Goal: Task Accomplishment & Management: Manage account settings

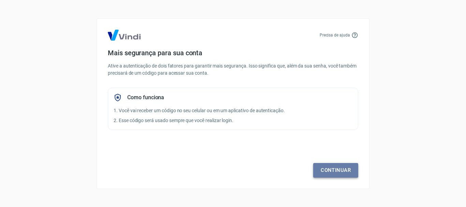
click at [334, 165] on link "Continuar" at bounding box center [335, 170] width 45 height 14
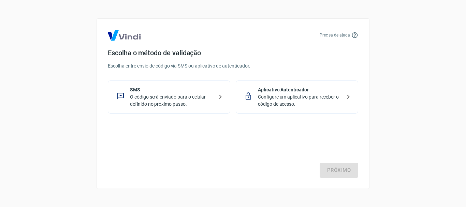
click at [176, 96] on p "O código será enviado para o celular definido no próximo passo." at bounding box center [171, 100] width 83 height 14
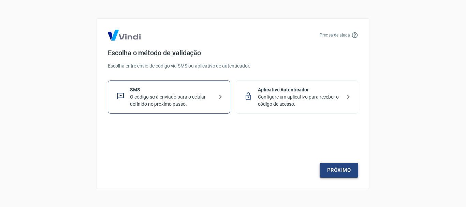
click at [332, 171] on link "Próximo" at bounding box center [338, 170] width 39 height 14
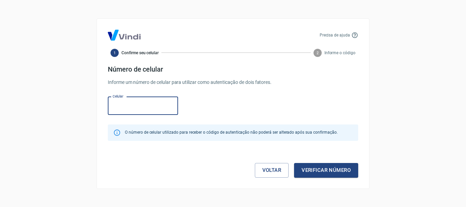
click at [142, 106] on input "Celular" at bounding box center [143, 106] width 70 height 18
type input "(62) 99421-3430"
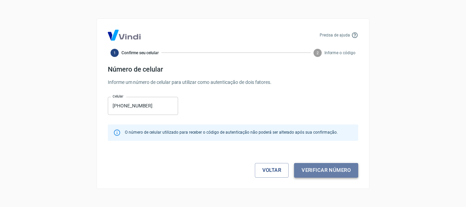
click at [327, 168] on button "Verificar número" at bounding box center [326, 170] width 64 height 14
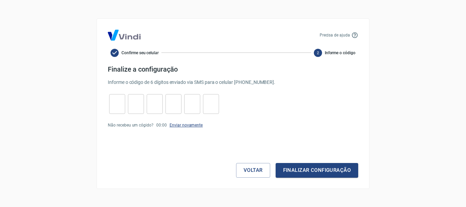
click at [170, 126] on link "Enviar novamente" at bounding box center [185, 125] width 33 height 5
click at [109, 110] on input "tel" at bounding box center [117, 103] width 16 height 15
type input "7"
type input "0"
type input "7"
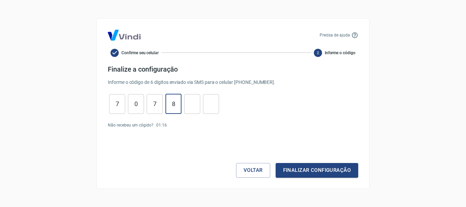
type input "8"
type input "3"
type input "9"
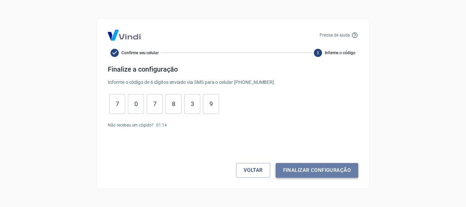
click at [310, 173] on button "Finalizar configuração" at bounding box center [316, 170] width 82 height 14
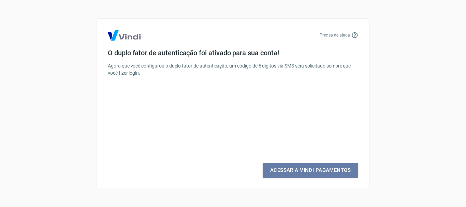
click at [310, 173] on link "Acessar a Vindi Pagamentos" at bounding box center [309, 170] width 95 height 14
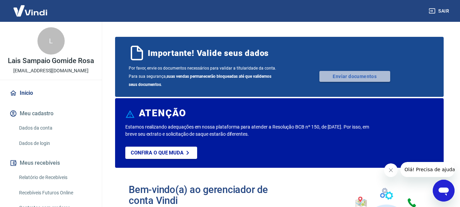
click at [340, 71] on link "Enviar documentos" at bounding box center [355, 76] width 71 height 11
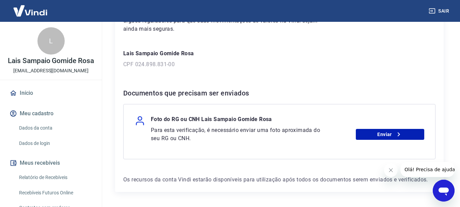
scroll to position [102, 0]
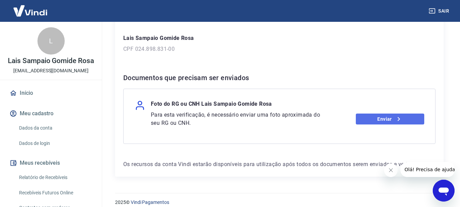
click at [378, 116] on link "Enviar" at bounding box center [390, 118] width 68 height 11
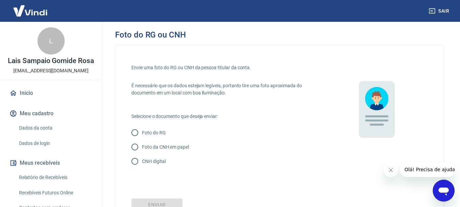
click at [137, 133] on input "Foto do RG" at bounding box center [135, 132] width 14 height 14
radio input "true"
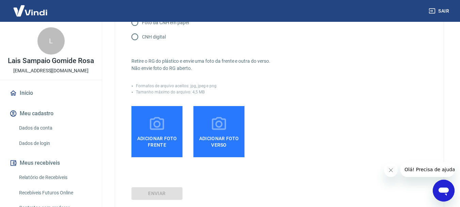
scroll to position [136, 0]
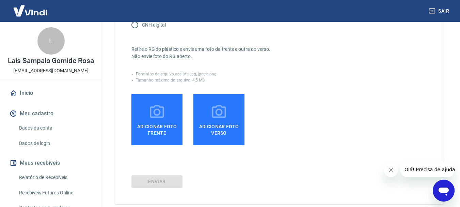
click at [165, 119] on icon at bounding box center [157, 112] width 17 height 17
click at [0, 0] on input "Adicionar foto frente" at bounding box center [0, 0] width 0 height 0
click at [150, 112] on icon at bounding box center [157, 112] width 17 height 17
click at [0, 0] on input "Adicionar foto frente" at bounding box center [0, 0] width 0 height 0
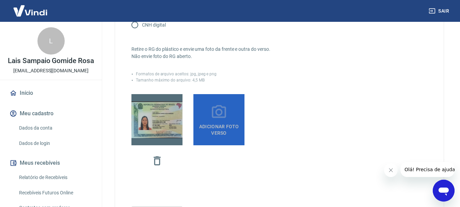
click at [228, 117] on label "Adicionar foto verso" at bounding box center [219, 119] width 51 height 51
click at [0, 0] on input "Adicionar foto verso" at bounding box center [0, 0] width 0 height 0
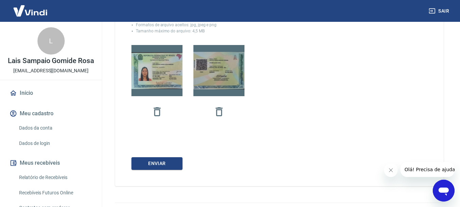
scroll to position [202, 0]
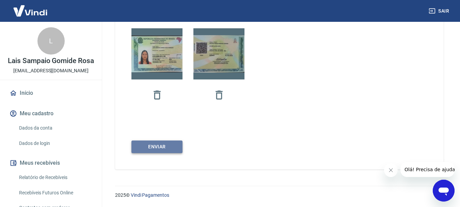
click at [161, 148] on button "Enviar" at bounding box center [157, 146] width 51 height 13
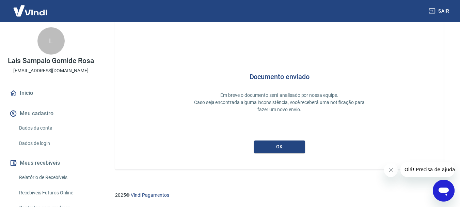
scroll to position [30, 0]
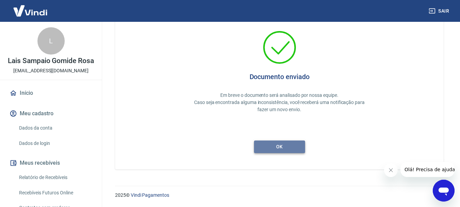
click at [292, 152] on button "ok" at bounding box center [279, 146] width 51 height 13
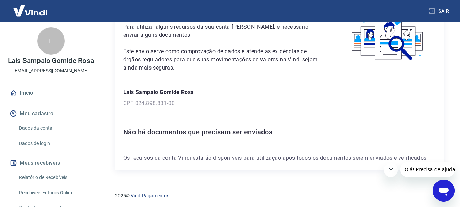
scroll to position [49, 0]
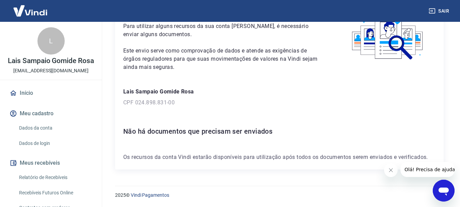
click at [172, 92] on p "Lais Sampaio Gomide Rosa" at bounding box center [279, 92] width 313 height 8
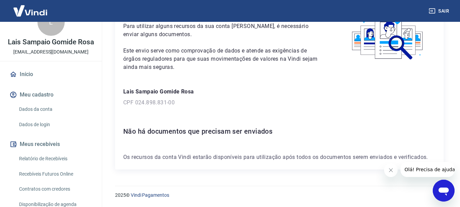
scroll to position [34, 0]
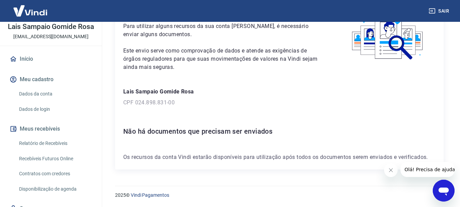
click at [35, 101] on link "Dados da conta" at bounding box center [54, 94] width 77 height 14
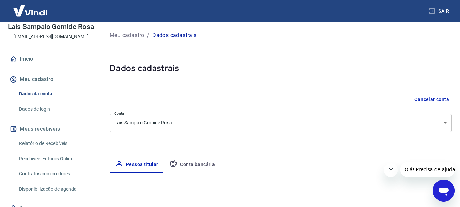
select select "GO"
click at [183, 119] on body "Sair L Lais Sampaio Gomide Rosa laissampaio_09@hotmail.com Início Meu cadastro …" at bounding box center [233, 103] width 466 height 207
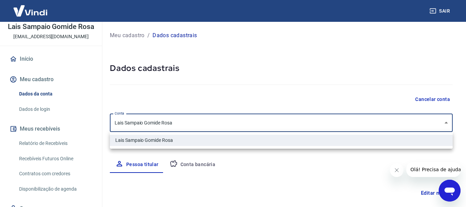
click at [178, 125] on div at bounding box center [233, 103] width 466 height 207
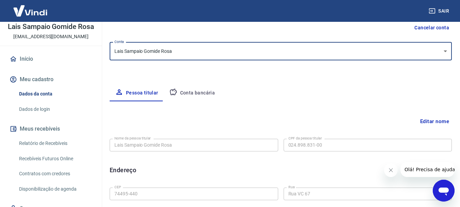
scroll to position [102, 0]
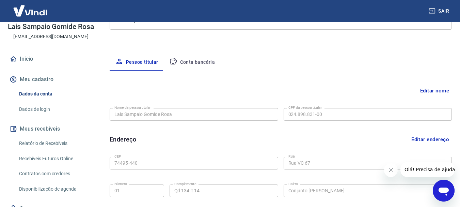
click at [449, 94] on button "Editar nome" at bounding box center [435, 90] width 34 height 13
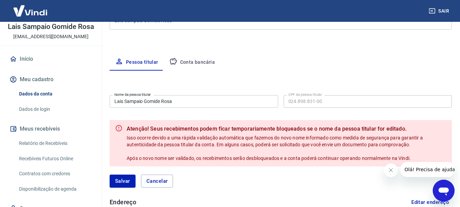
click at [226, 104] on input "Lais Sampaio Gomide Rosa" at bounding box center [194, 101] width 169 height 13
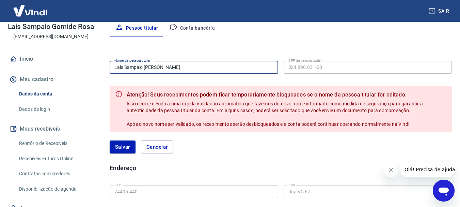
scroll to position [170, 0]
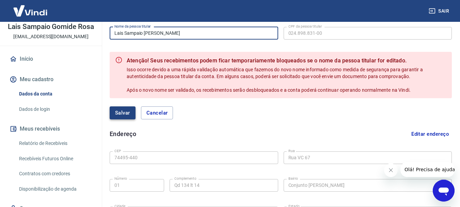
type input "Lais Sampaio Gomide Rosa Marques"
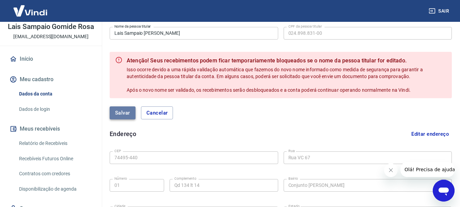
click at [127, 113] on button "Salvar" at bounding box center [123, 112] width 26 height 13
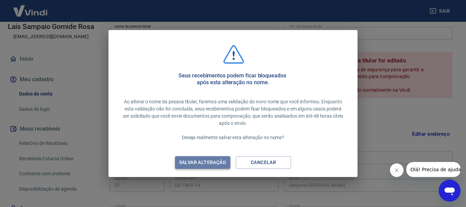
click at [205, 160] on div "Salvar alteração" at bounding box center [202, 162] width 63 height 9
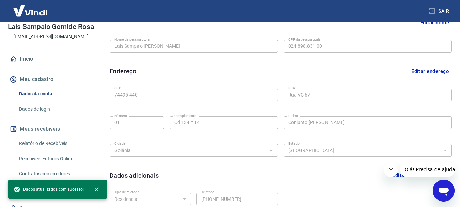
click at [419, 84] on div "Editar nome Nome da pessoa titular Lais Sampaio Gomide Rosa Marques Nome da pes…" at bounding box center [281, 115] width 342 height 226
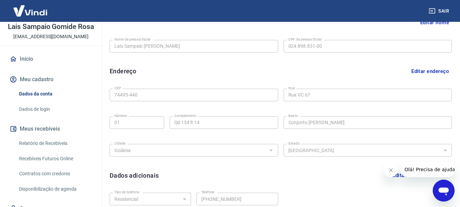
click at [425, 74] on button "Editar endereço" at bounding box center [430, 71] width 43 height 13
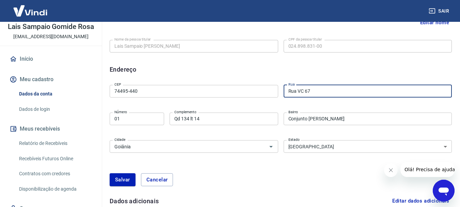
drag, startPoint x: 320, startPoint y: 90, endPoint x: 299, endPoint y: 94, distance: 20.9
click at [299, 94] on input "Rua VC 67" at bounding box center [368, 91] width 169 height 13
type input "Rua ELO 08"
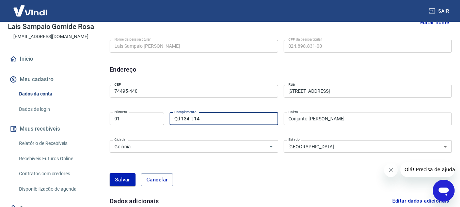
drag, startPoint x: 213, startPoint y: 116, endPoint x: 181, endPoint y: 119, distance: 31.9
click at [181, 119] on input "Qd 134 lt 14" at bounding box center [224, 118] width 109 height 13
type input "Qd 11 Lt 31"
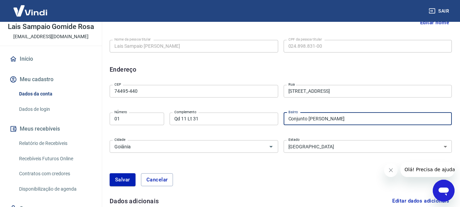
click at [304, 124] on input "Conjunto Vera Cruz" at bounding box center [368, 118] width 169 height 13
click at [182, 91] on input "74495-440" at bounding box center [194, 91] width 169 height 13
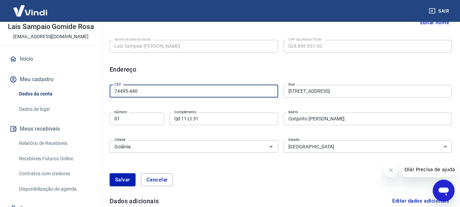
drag, startPoint x: 123, startPoint y: 91, endPoint x: 159, endPoint y: 92, distance: 36.1
click at [158, 91] on input "74495-440" at bounding box center [194, 91] width 169 height 13
type input "74490-283"
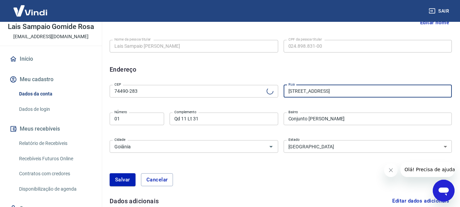
click at [311, 94] on input "Rua ELO 08" at bounding box center [368, 91] width 169 height 13
type input "Rua ELO8"
type input "Parque Eldorado Oeste"
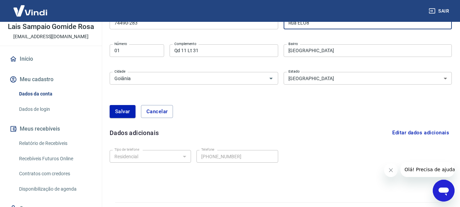
click at [124, 113] on button "Salvar" at bounding box center [123, 111] width 26 height 13
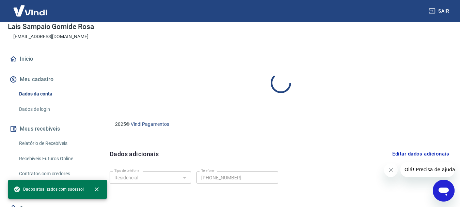
scroll to position [213, 0]
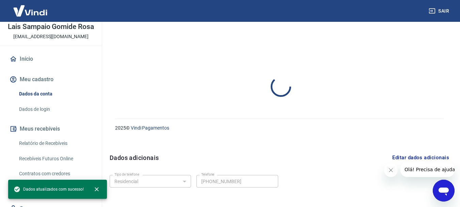
select select "GO"
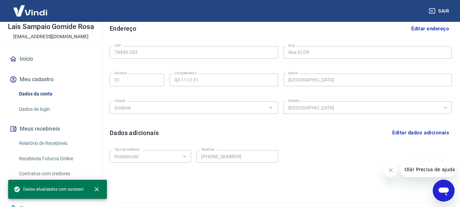
click at [409, 133] on button "Editar dados adicionais" at bounding box center [421, 132] width 62 height 13
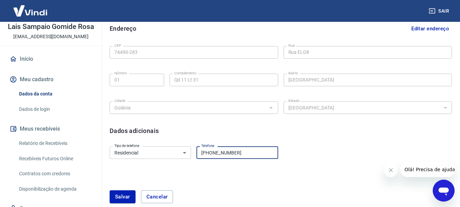
drag, startPoint x: 255, startPoint y: 153, endPoint x: 217, endPoint y: 155, distance: 37.9
click at [217, 155] on input "(62) 99197-3707" at bounding box center [237, 152] width 81 height 13
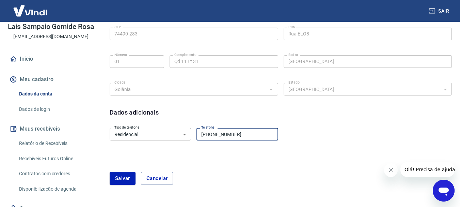
scroll to position [247, 0]
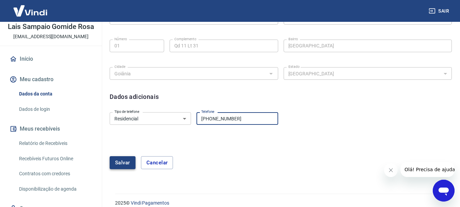
type input "(62) 99421-3430"
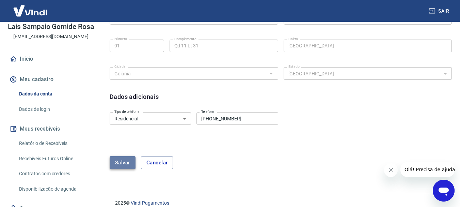
click at [134, 164] on button "Salvar" at bounding box center [123, 162] width 26 height 13
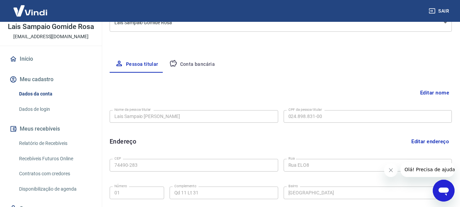
scroll to position [102, 0]
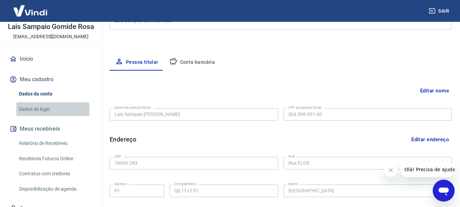
click at [26, 116] on link "Dados de login" at bounding box center [54, 109] width 77 height 14
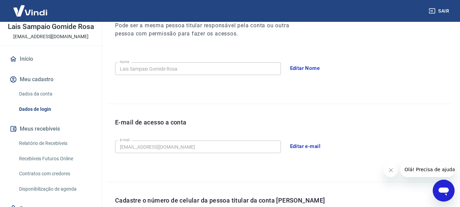
click at [302, 68] on button "Editar Nome" at bounding box center [305, 68] width 37 height 14
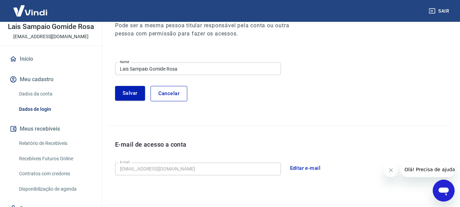
click at [250, 69] on input "Lais Sampaio Gomide Rosa" at bounding box center [198, 68] width 166 height 13
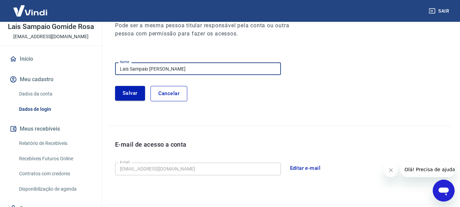
type input "Lais Sampaio Gomide Rosa Marques"
click at [134, 91] on button "Salvar" at bounding box center [130, 93] width 30 height 14
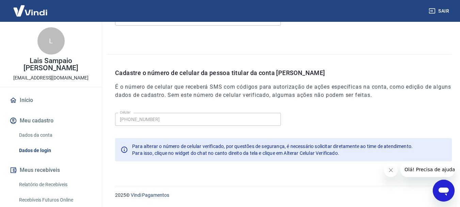
click at [16, 104] on link "Início" at bounding box center [51, 100] width 86 height 15
